Goal: Task Accomplishment & Management: Complete application form

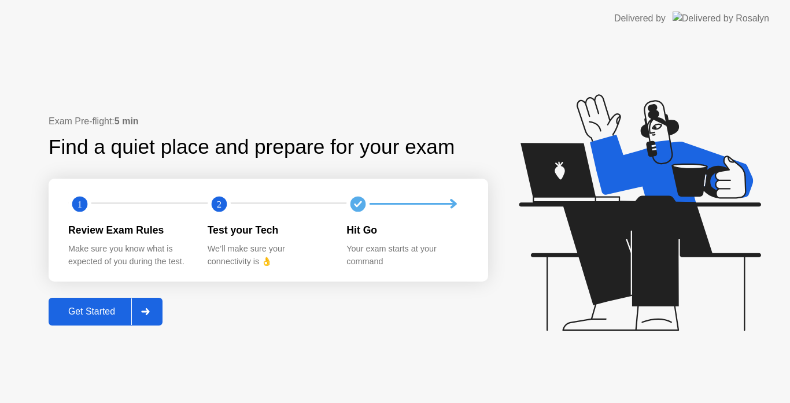
click at [115, 299] on button "Get Started" at bounding box center [106, 312] width 114 height 28
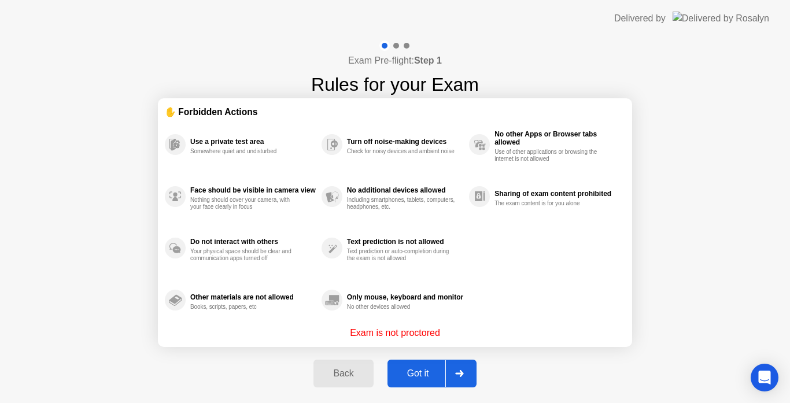
click at [393, 381] on button "Got it" at bounding box center [432, 374] width 89 height 28
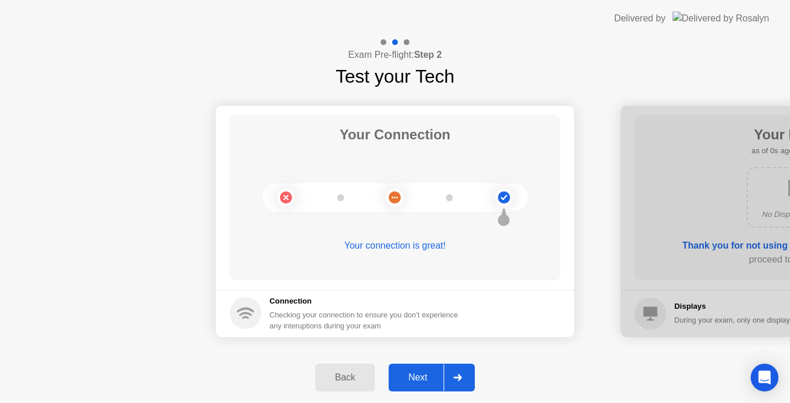
click at [408, 381] on div "Next" at bounding box center [417, 378] width 51 height 10
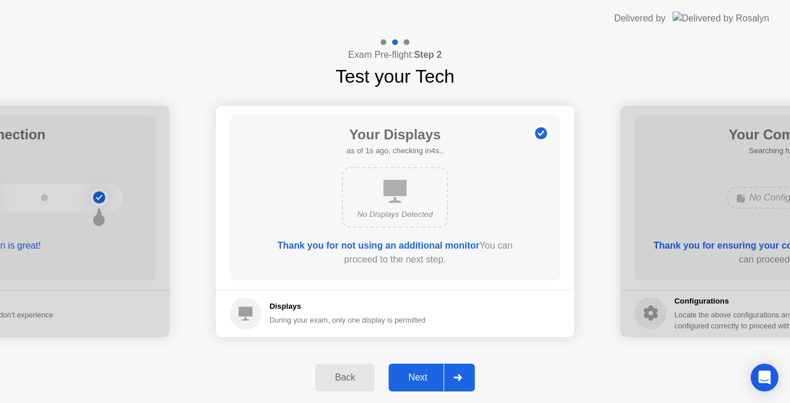
click at [408, 381] on div "Next" at bounding box center [417, 378] width 51 height 10
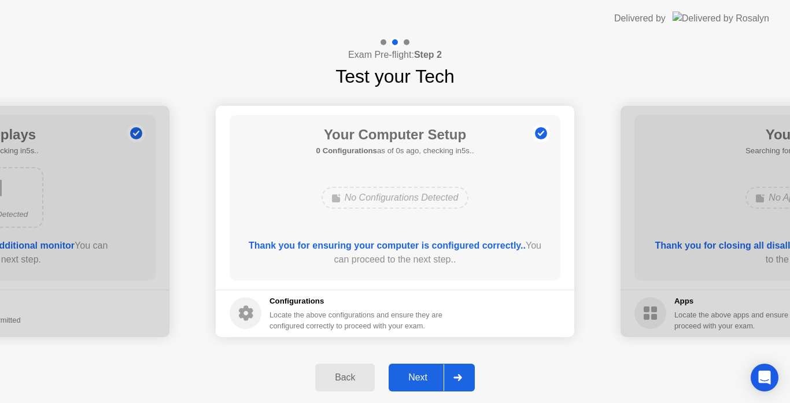
click at [430, 375] on div "Next" at bounding box center [417, 378] width 51 height 10
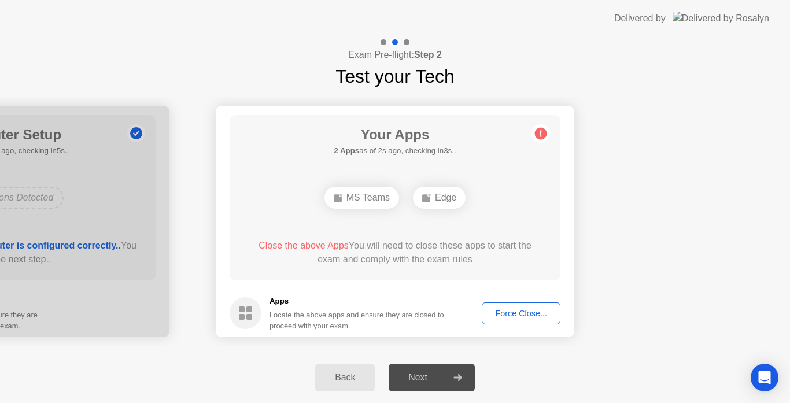
click at [542, 321] on button "Force Close..." at bounding box center [521, 314] width 79 height 22
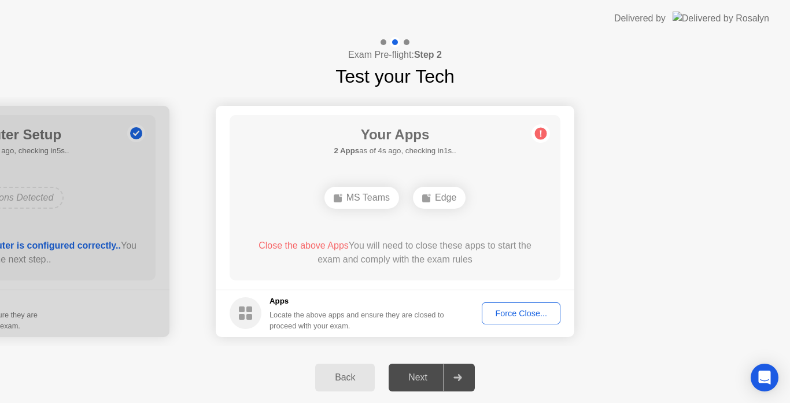
click at [540, 316] on div "Force Close..." at bounding box center [521, 313] width 71 height 9
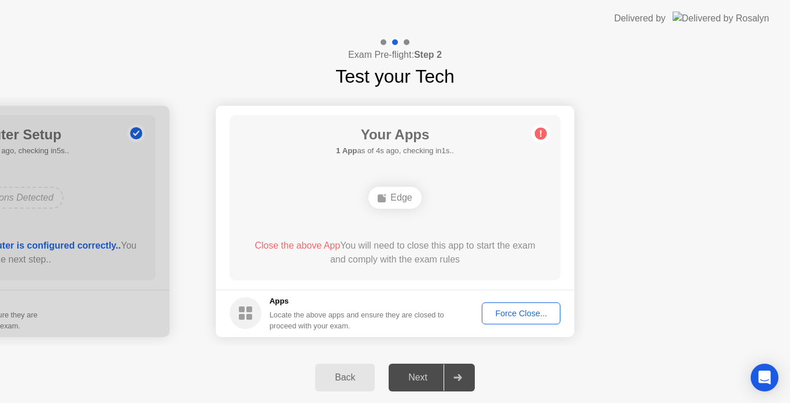
click at [516, 309] on div "Force Close..." at bounding box center [521, 313] width 71 height 9
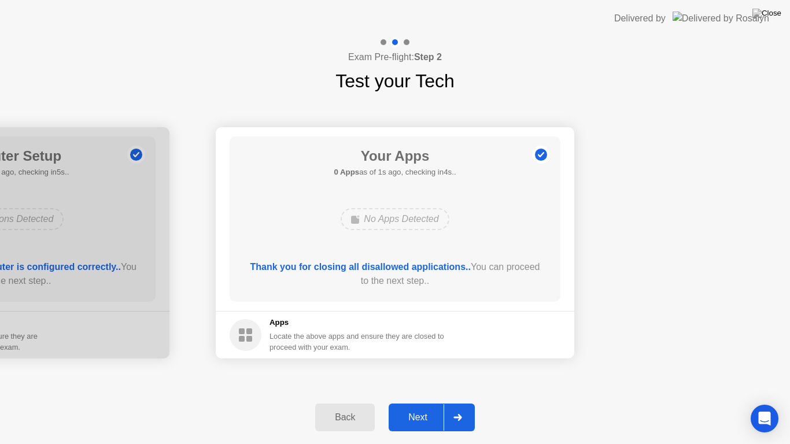
click at [426, 403] on div "Next" at bounding box center [417, 418] width 51 height 10
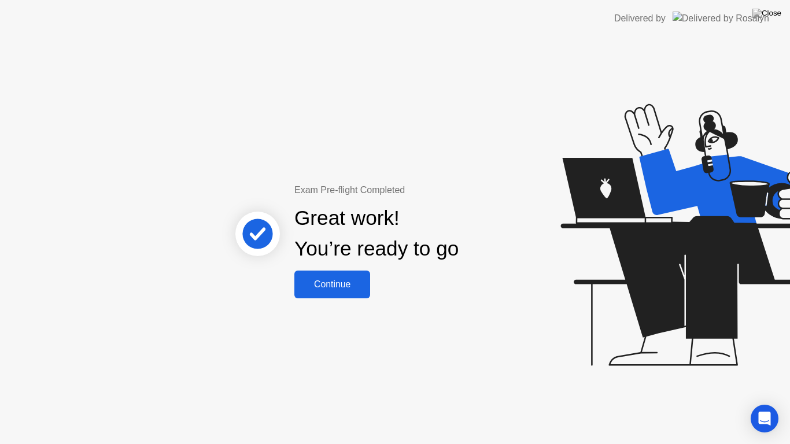
click at [324, 288] on div "Continue" at bounding box center [332, 284] width 69 height 10
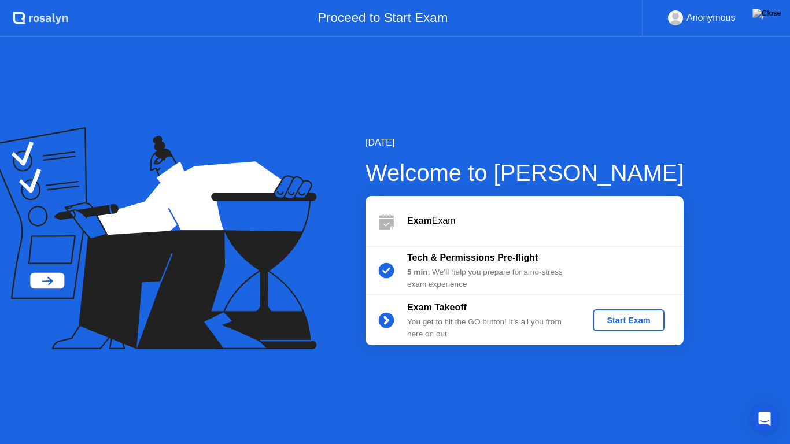
click at [635, 324] on div "Start Exam" at bounding box center [629, 320] width 62 height 9
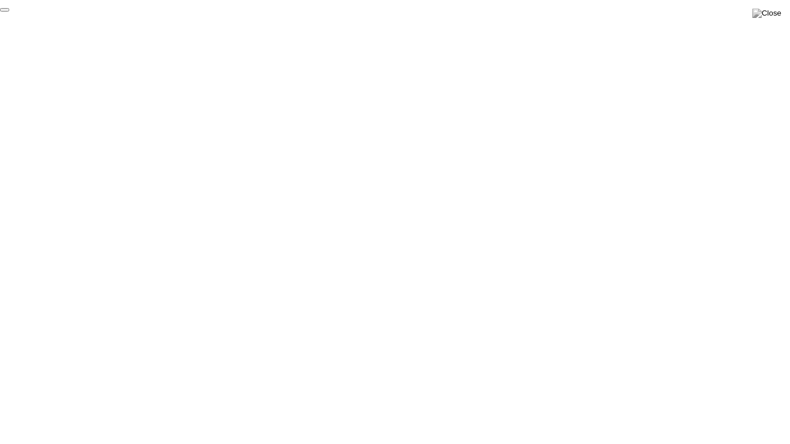
click at [9, 12] on button "End Proctoring Session" at bounding box center [4, 9] width 9 height 3
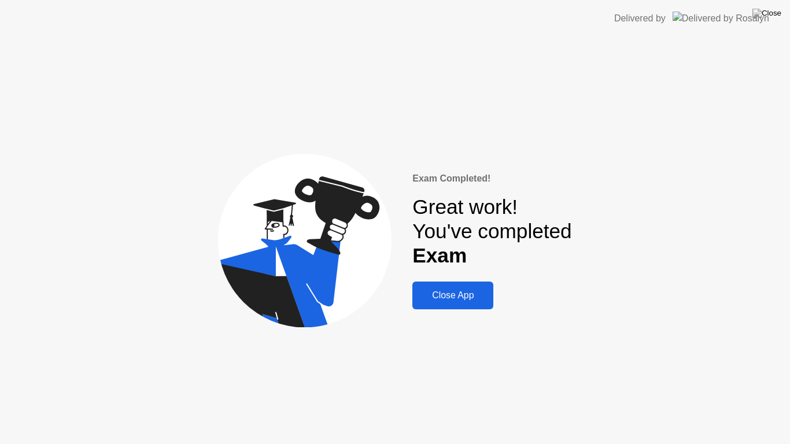
click at [460, 290] on div "Close App" at bounding box center [453, 295] width 74 height 10
